Goal: Find specific page/section

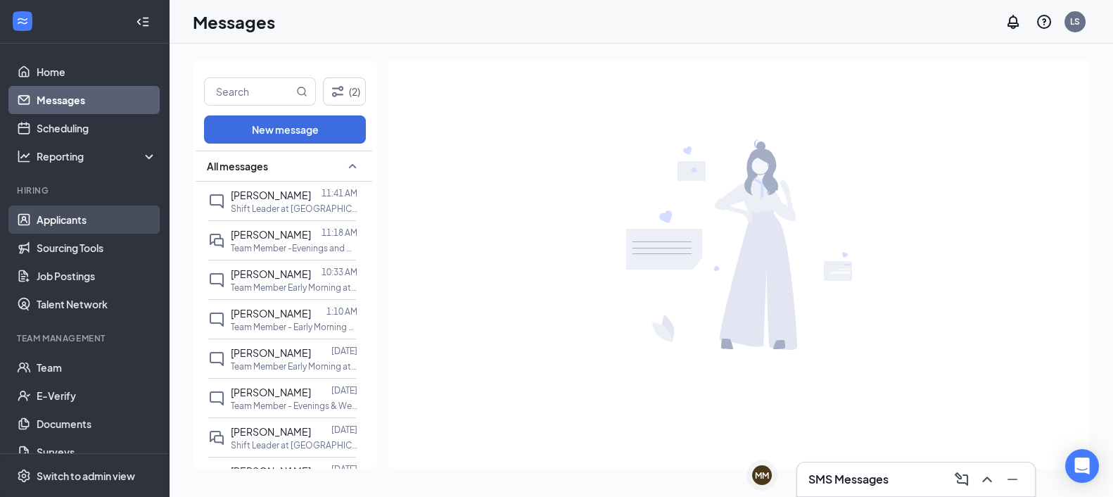
click at [80, 212] on link "Applicants" at bounding box center [97, 219] width 120 height 28
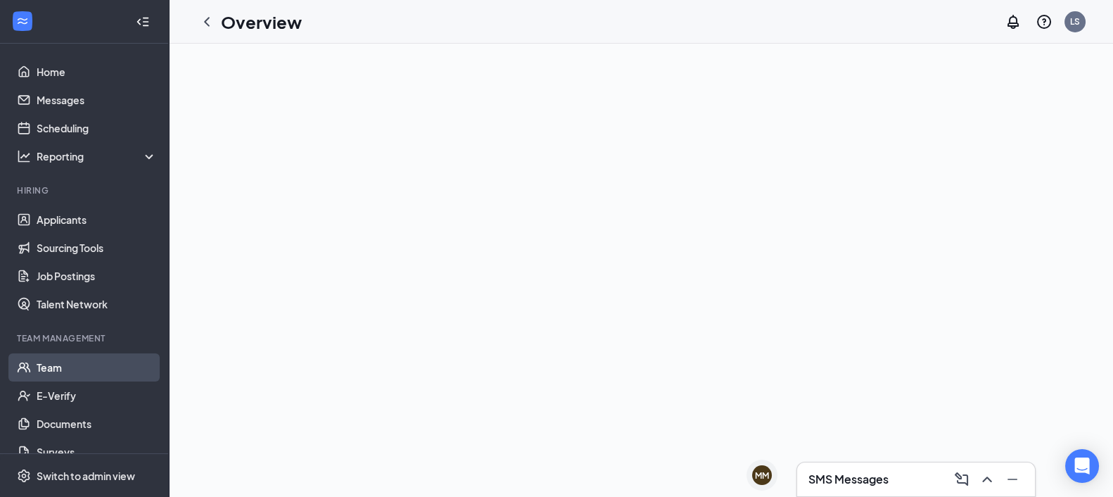
scroll to position [109, 0]
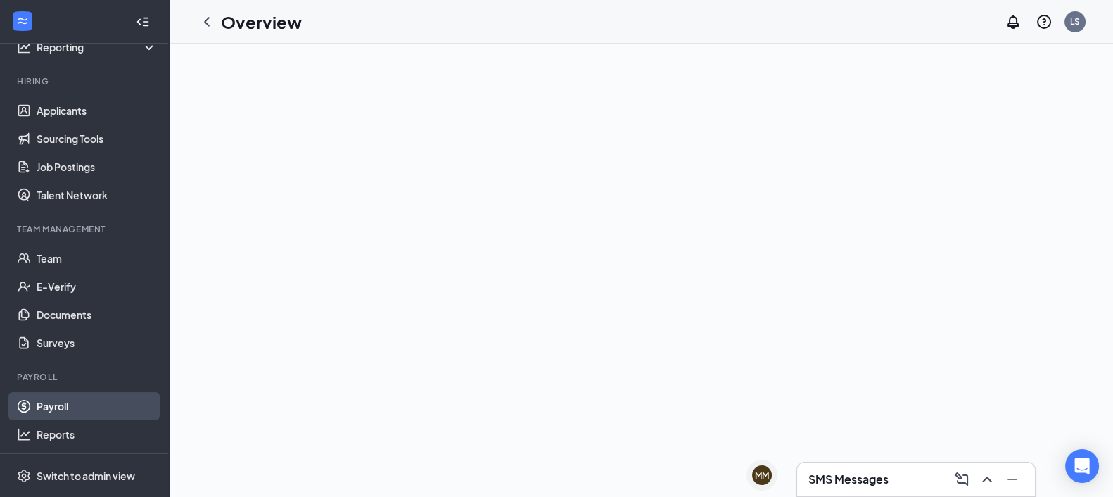
click at [74, 402] on link "Payroll" at bounding box center [97, 406] width 120 height 28
